Goal: Information Seeking & Learning: Learn about a topic

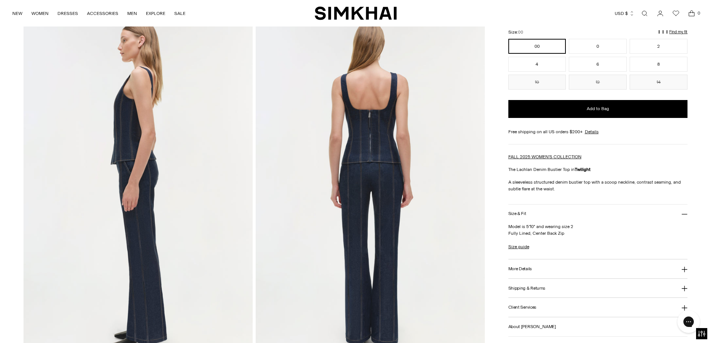
scroll to position [149, 0]
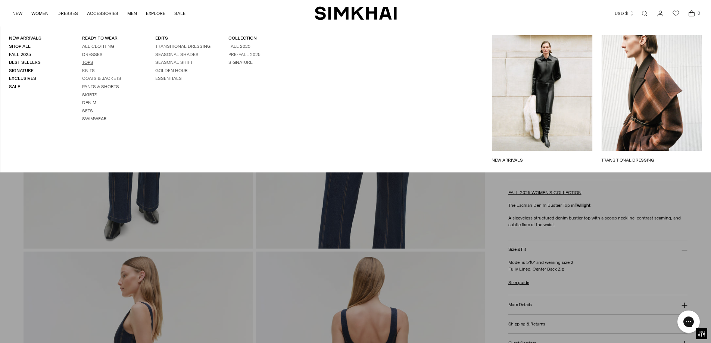
click at [89, 62] on link "Tops" at bounding box center [87, 62] width 11 height 5
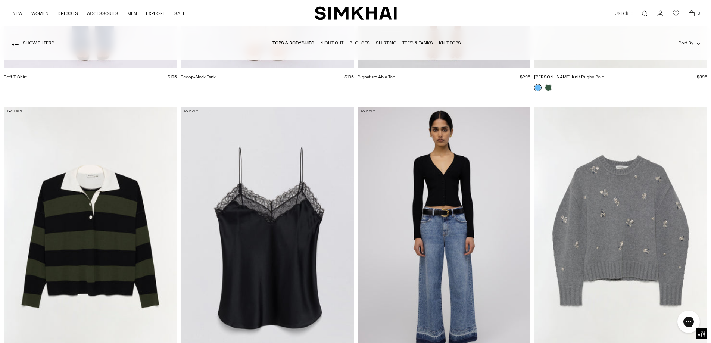
scroll to position [8546, 0]
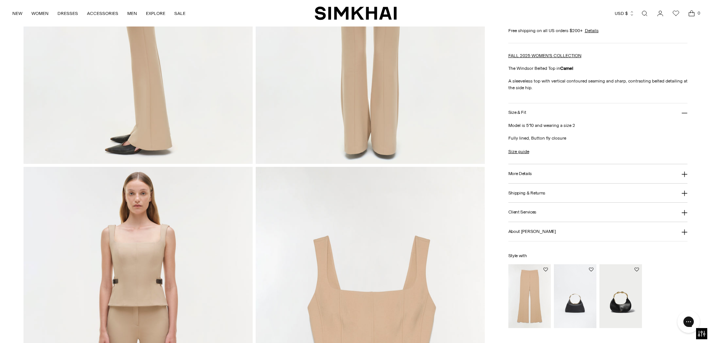
scroll to position [747, 0]
